Goal: Find specific page/section

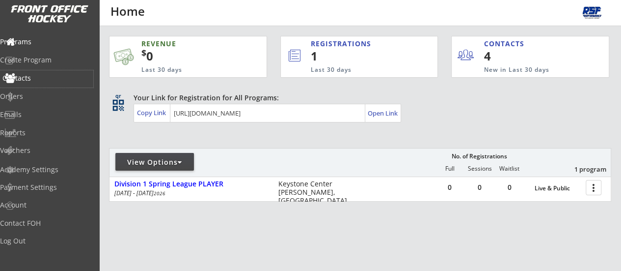
click at [41, 78] on div "Contacts" at bounding box center [46, 78] width 88 height 7
select select ""Players""
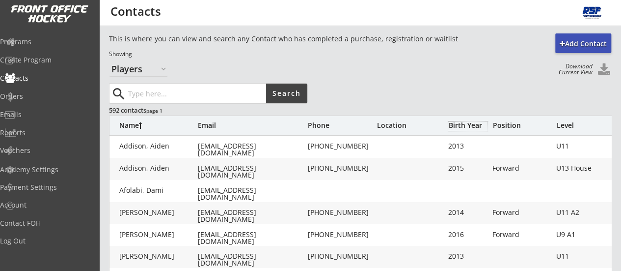
click at [467, 122] on div "Birth Year" at bounding box center [467, 125] width 39 height 7
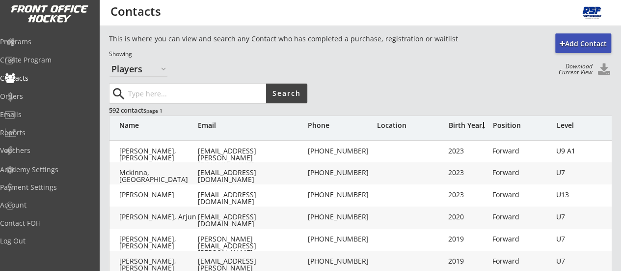
click at [464, 125] on div "Birth Year" at bounding box center [467, 125] width 39 height 7
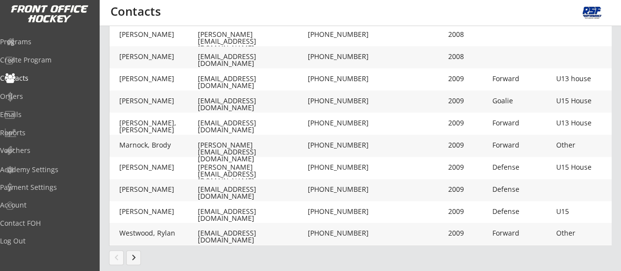
scroll to position [358, 0]
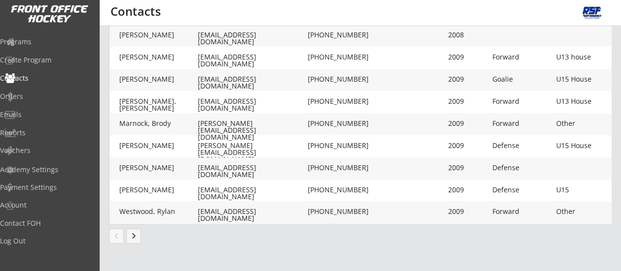
click at [138, 234] on button "keyboard_arrow_right" at bounding box center [133, 235] width 15 height 15
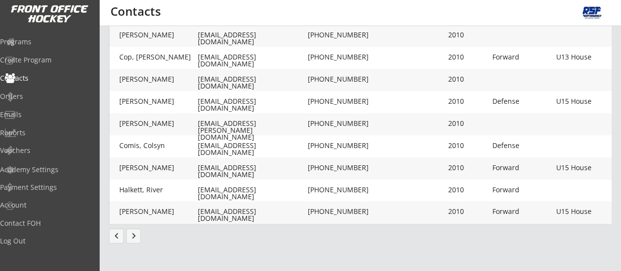
click at [135, 232] on button "keyboard_arrow_right" at bounding box center [133, 235] width 15 height 15
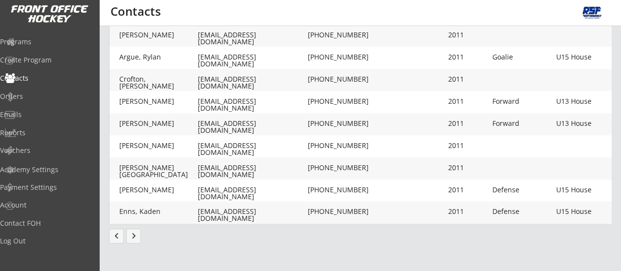
click at [133, 235] on button "keyboard_arrow_right" at bounding box center [133, 235] width 15 height 15
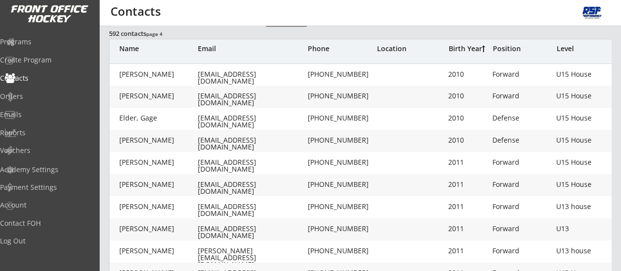
scroll to position [56, 0]
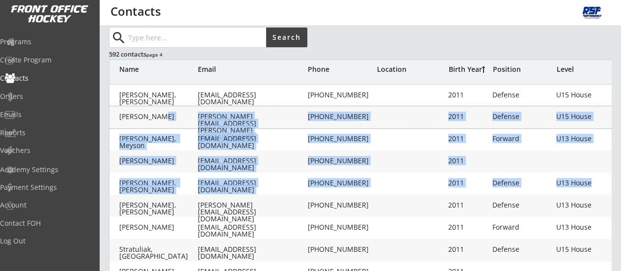
drag, startPoint x: 156, startPoint y: 119, endPoint x: 171, endPoint y: 176, distance: 59.4
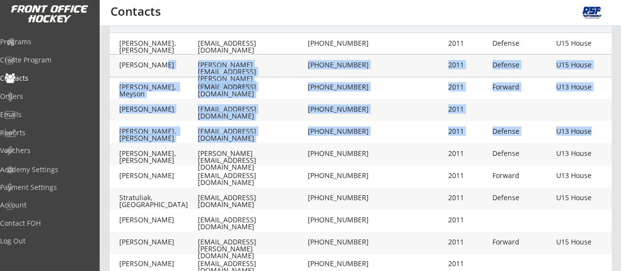
scroll to position [111, 0]
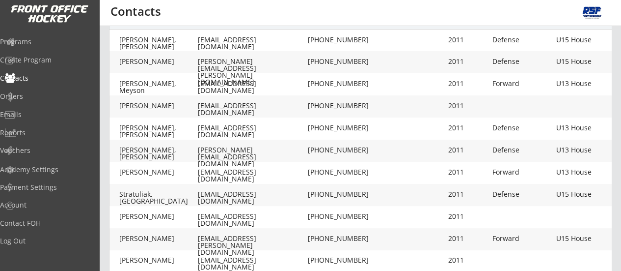
click at [106, 169] on div "Add Contact This is where you can view and search any Contact who has completed…" at bounding box center [360, 219] width 522 height 594
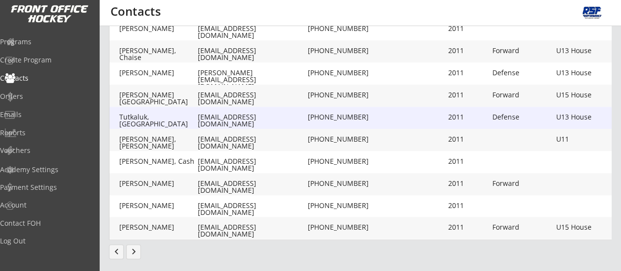
scroll to position [358, 0]
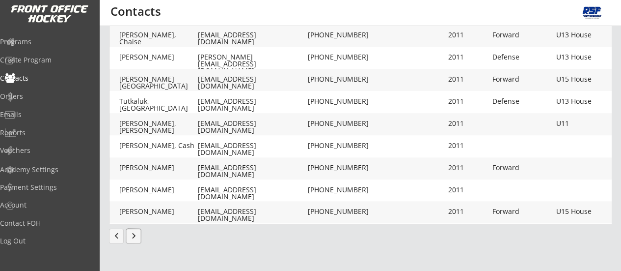
click at [137, 240] on button "keyboard_arrow_right" at bounding box center [133, 235] width 15 height 15
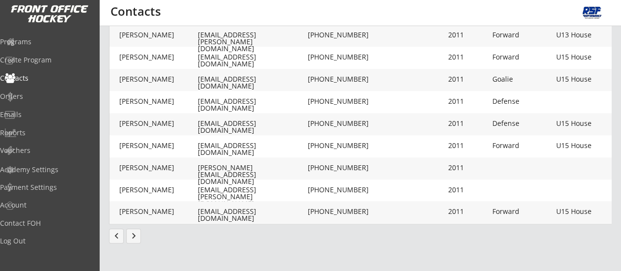
click at [135, 235] on button "keyboard_arrow_right" at bounding box center [133, 235] width 15 height 15
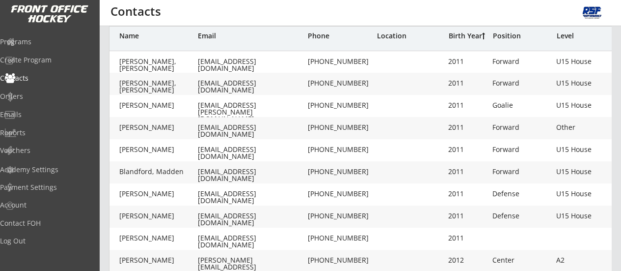
scroll to position [0, 0]
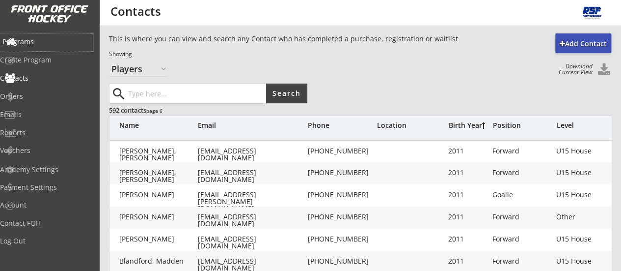
click at [42, 44] on div "Programs" at bounding box center [46, 41] width 88 height 7
